Goal: Information Seeking & Learning: Learn about a topic

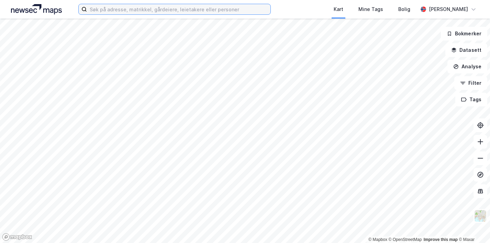
click at [113, 14] on input at bounding box center [178, 9] width 183 height 10
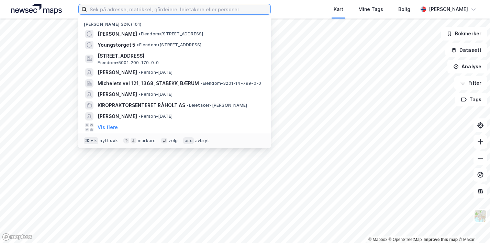
paste input "Ekeberglia 29 A"
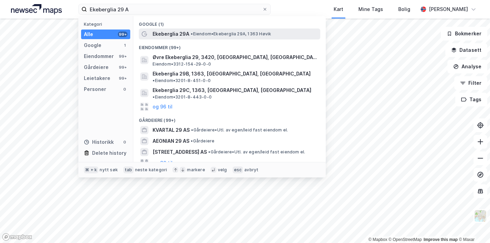
click at [161, 31] on span "Ekeberglia 29A" at bounding box center [171, 34] width 37 height 8
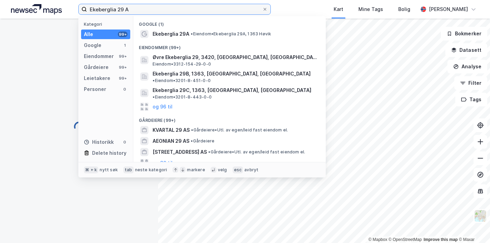
click at [126, 9] on input "Ekeberglia 29 A" at bounding box center [174, 9] width 175 height 10
type input "Ekeberglia 29A"
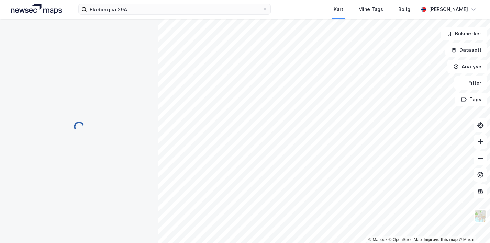
scroll to position [3, 0]
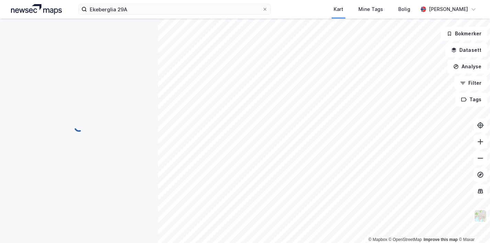
scroll to position [3, 0]
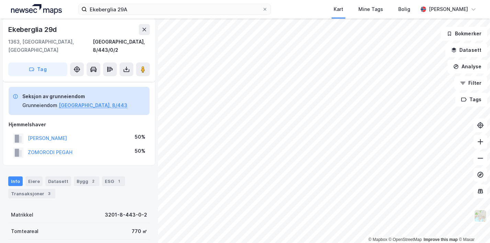
scroll to position [3, 0]
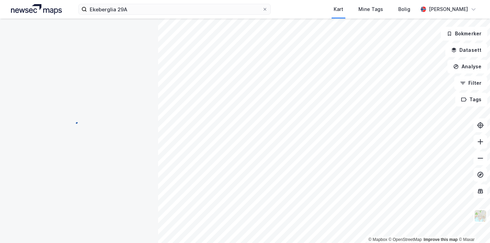
scroll to position [3, 0]
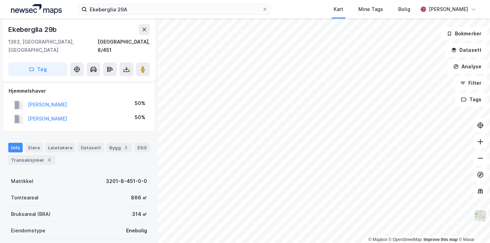
scroll to position [3, 0]
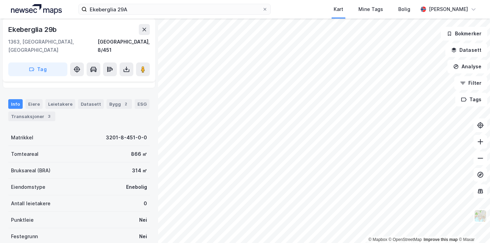
scroll to position [47, 0]
click at [37, 111] on div "Transaksjoner 3" at bounding box center [31, 116] width 47 height 10
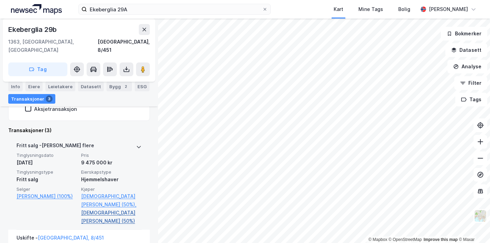
scroll to position [63, 0]
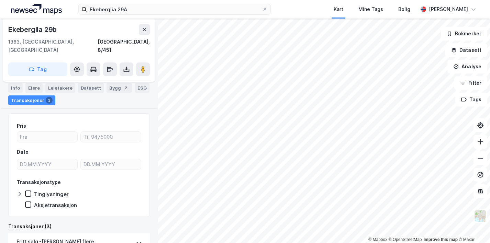
click at [490, 82] on html "Ekeberglia 29A Kart Mine Tags Bolig Dag-[PERSON_NAME] © Mapbox © OpenStreetMap …" at bounding box center [245, 121] width 490 height 243
click at [456, 0] on html "Ekeberglia 29A Kart Mine Tags Bolig Dag-[PERSON_NAME] © Mapbox © OpenStreetMap …" at bounding box center [245, 121] width 490 height 243
click at [366, 5] on div "Ekeberglia 29A Kart Mine Tags Bolig Dag-[PERSON_NAME] © Mapbox © OpenStreetMap …" at bounding box center [245, 121] width 490 height 243
click at [383, 2] on div "Ekeberglia 29A Kart Mine Tags Bolig Dag-[PERSON_NAME] © Mapbox © OpenStreetMap …" at bounding box center [245, 121] width 490 height 243
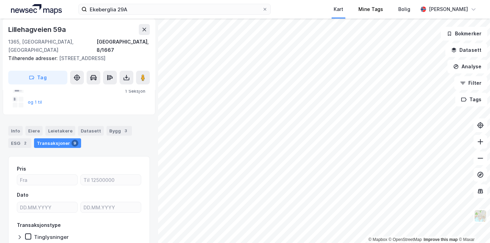
scroll to position [63, 0]
click at [232, 243] on html "[GEOGRAPHIC_DATA] 29A Kart Mine Tags Bolig Dag-[PERSON_NAME] © Mapbox © OpenStr…" at bounding box center [245, 121] width 490 height 243
click at [173, 243] on html "[GEOGRAPHIC_DATA] 29A Kart Mine Tags Bolig Dag-[PERSON_NAME] © Mapbox © OpenStr…" at bounding box center [245, 121] width 490 height 243
click at [476, 48] on div "© Mapbox © OpenStreetMap Improve this map © Maxar [STREET_ADDRESS] 1365, [GEOGR…" at bounding box center [245, 131] width 490 height 225
click at [427, 152] on div "© Mapbox © OpenStreetMap Improve this map © Maxar [STREET_ADDRESS] 1365, [GEOGR…" at bounding box center [245, 131] width 490 height 225
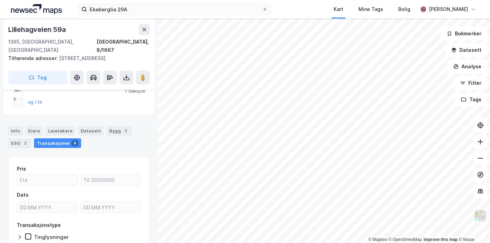
drag, startPoint x: 457, startPoint y: 37, endPoint x: 497, endPoint y: 49, distance: 42.3
click at [490, 49] on html "[GEOGRAPHIC_DATA] 29A Kart Mine Tags Bolig Dag-[PERSON_NAME] © Mapbox © OpenStr…" at bounding box center [245, 121] width 490 height 243
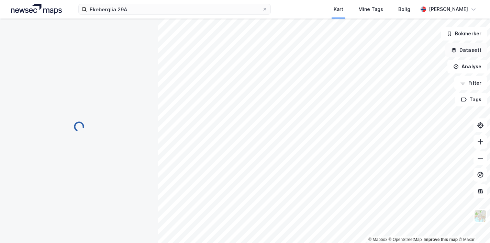
scroll to position [52, 0]
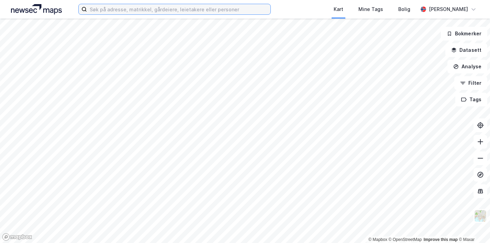
click at [165, 10] on input at bounding box center [178, 9] width 183 height 10
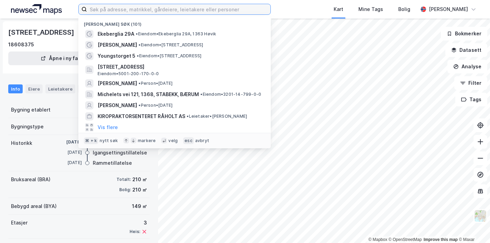
paste input "Michelets vei 121"
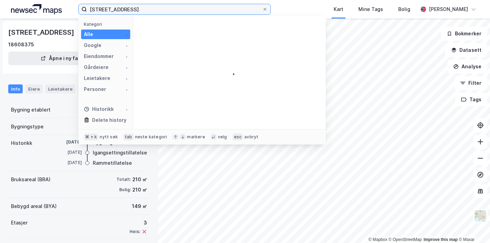
type input "Michelets vei 121"
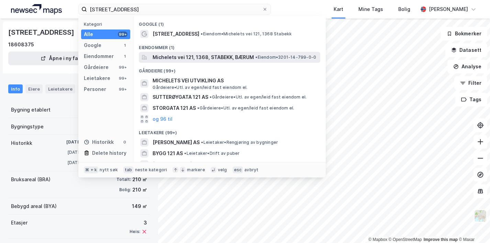
click at [173, 56] on span "Michelets vei 121, 1368, STABEKK, BÆRUM" at bounding box center [203, 57] width 101 height 8
